Goal: Transaction & Acquisition: Purchase product/service

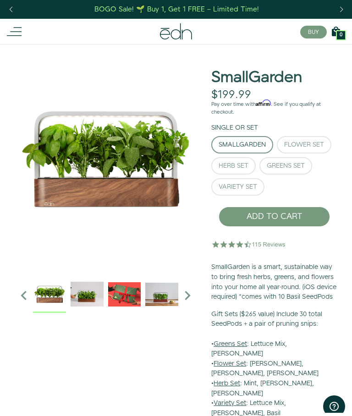
click at [237, 169] on div "Herb Set" at bounding box center [234, 166] width 30 height 6
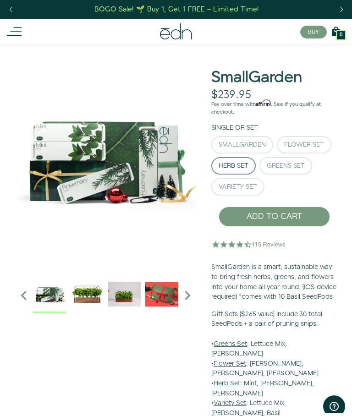
click at [293, 167] on div "Greens Set" at bounding box center [286, 166] width 38 height 6
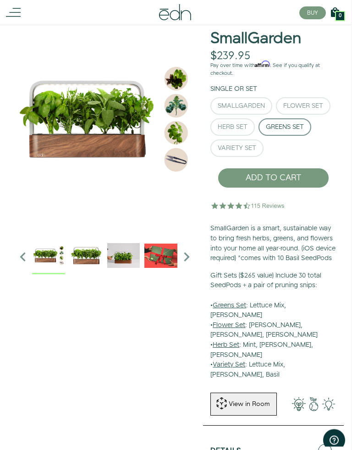
scroll to position [39, 1]
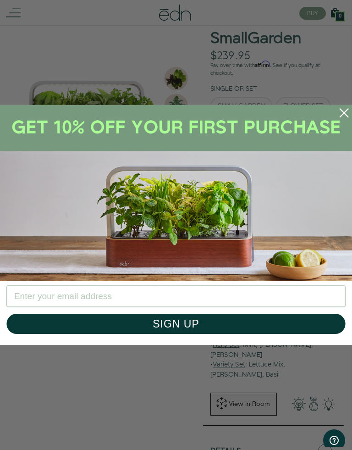
click at [340, 116] on circle "Close dialog" at bounding box center [344, 112] width 19 height 19
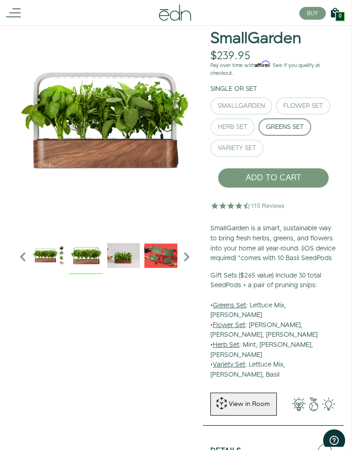
click at [91, 259] on img "1 / 6" at bounding box center [86, 255] width 33 height 33
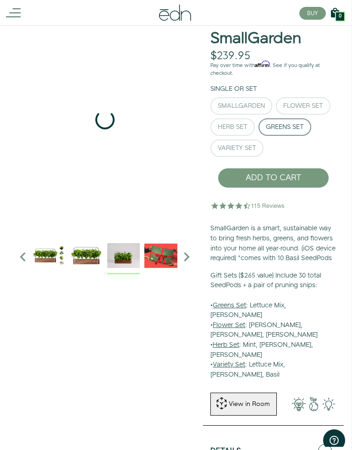
click at [125, 257] on img "2 / 6" at bounding box center [123, 255] width 33 height 33
click at [161, 261] on img "3 / 6" at bounding box center [160, 255] width 33 height 33
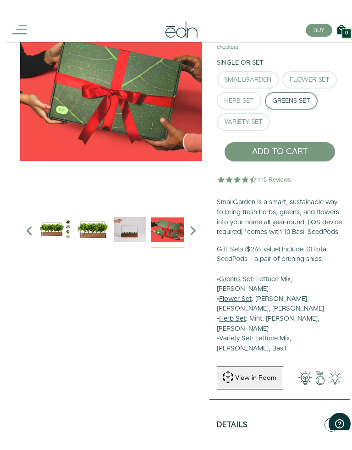
scroll to position [86, 0]
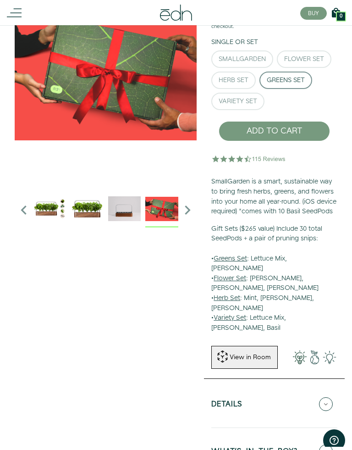
click at [244, 299] on div "View in Room" at bounding box center [250, 357] width 43 height 9
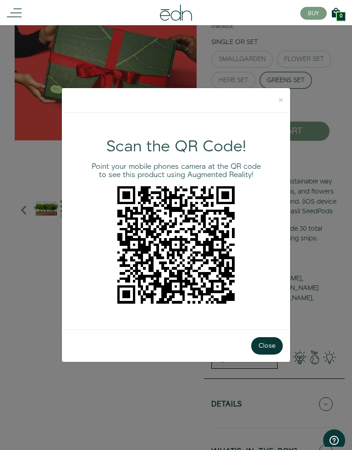
click at [284, 104] on button "×" at bounding box center [280, 100] width 19 height 24
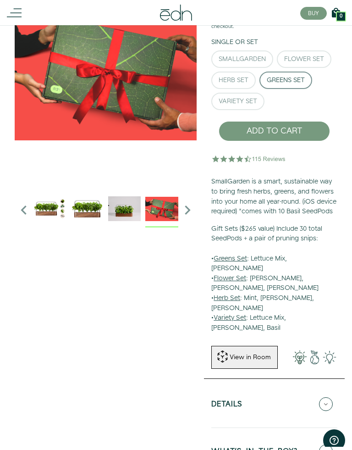
click at [236, 262] on u "Greens Set" at bounding box center [230, 258] width 33 height 9
click at [238, 263] on u "Greens Set" at bounding box center [230, 258] width 33 height 9
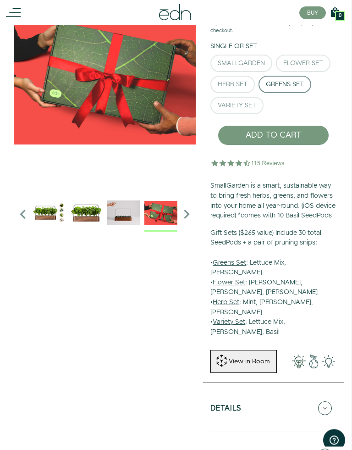
scroll to position [82, 1]
click at [236, 298] on u "Herb Set" at bounding box center [226, 302] width 27 height 9
click at [229, 282] on u "Flower Set" at bounding box center [229, 282] width 33 height 9
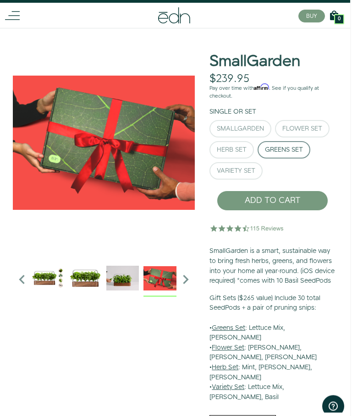
scroll to position [0, 1]
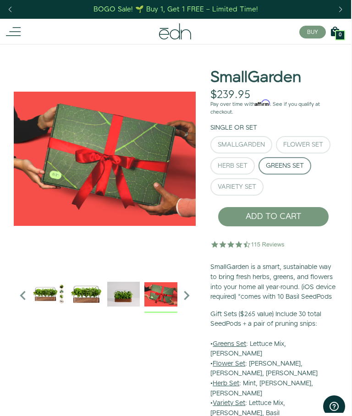
click at [240, 144] on div "SmallGarden" at bounding box center [241, 145] width 47 height 6
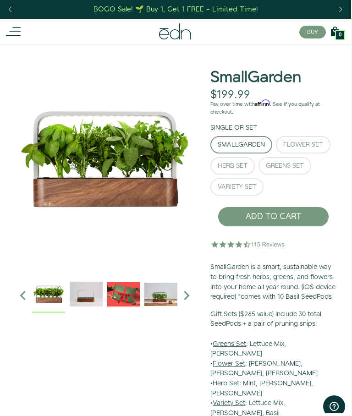
click at [46, 297] on img "1 / 6" at bounding box center [48, 294] width 33 height 33
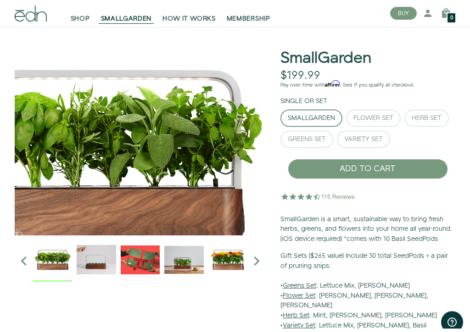
scroll to position [40, 0]
click at [427, 122] on div "Herb Set" at bounding box center [426, 118] width 30 height 6
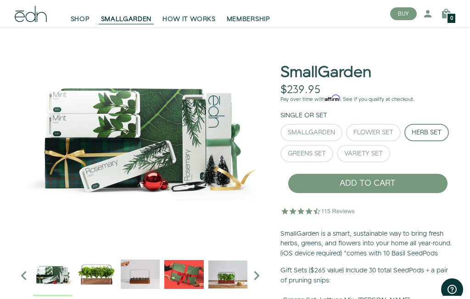
scroll to position [0, 0]
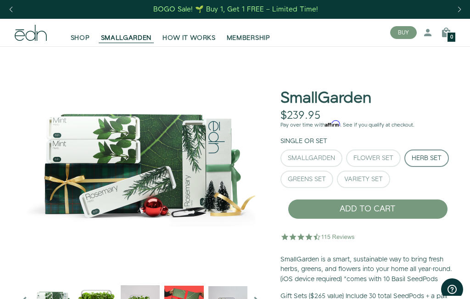
click at [200, 37] on span "HOW IT WORKS" at bounding box center [188, 37] width 53 height 9
